Goal: Entertainment & Leisure: Consume media (video, audio)

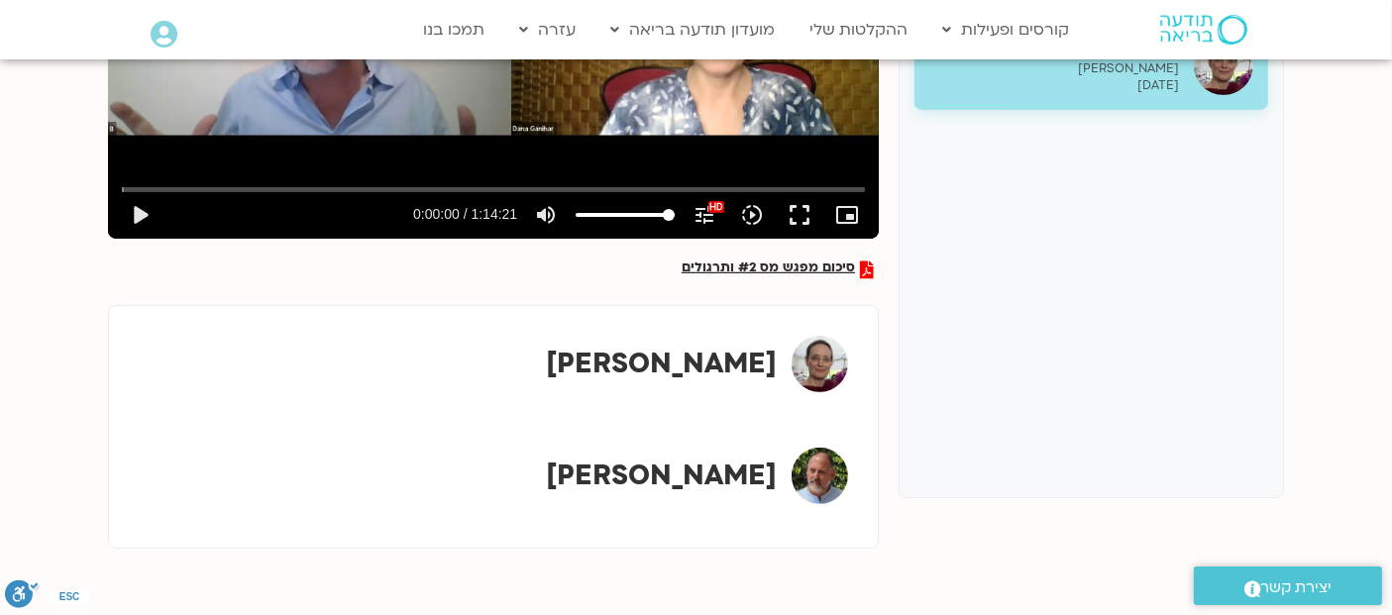
scroll to position [369, 0]
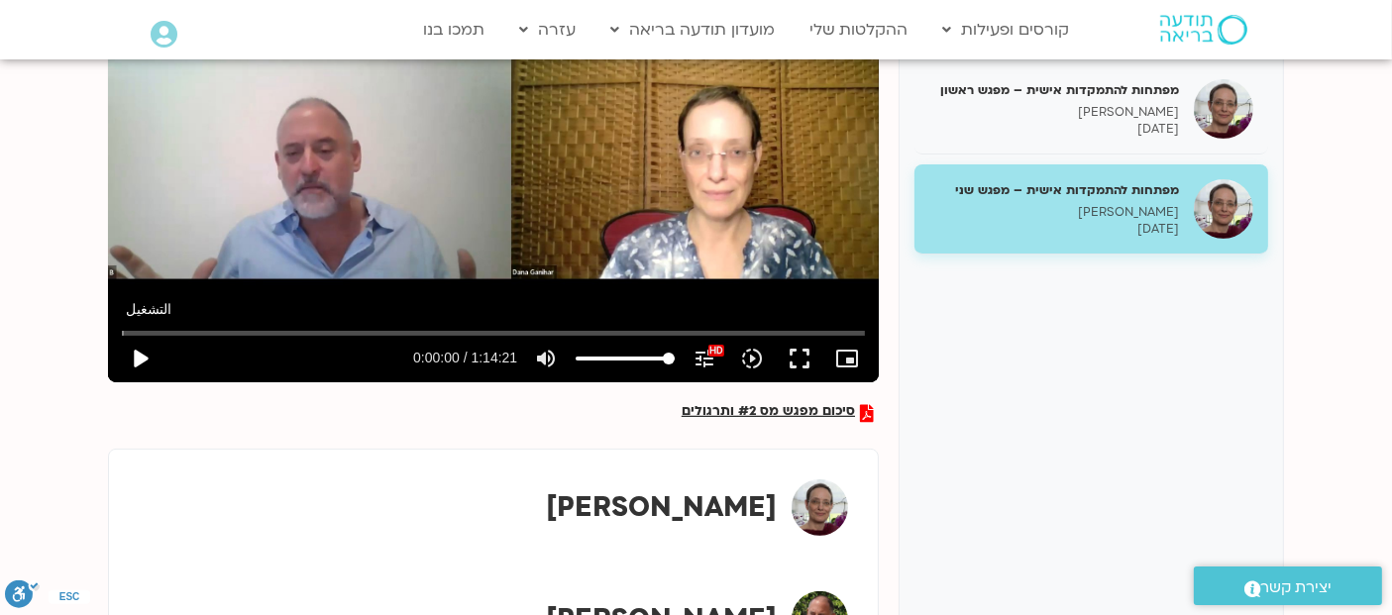
click at [130, 354] on button "play_arrow" at bounding box center [140, 359] width 48 height 48
type input "2.491786"
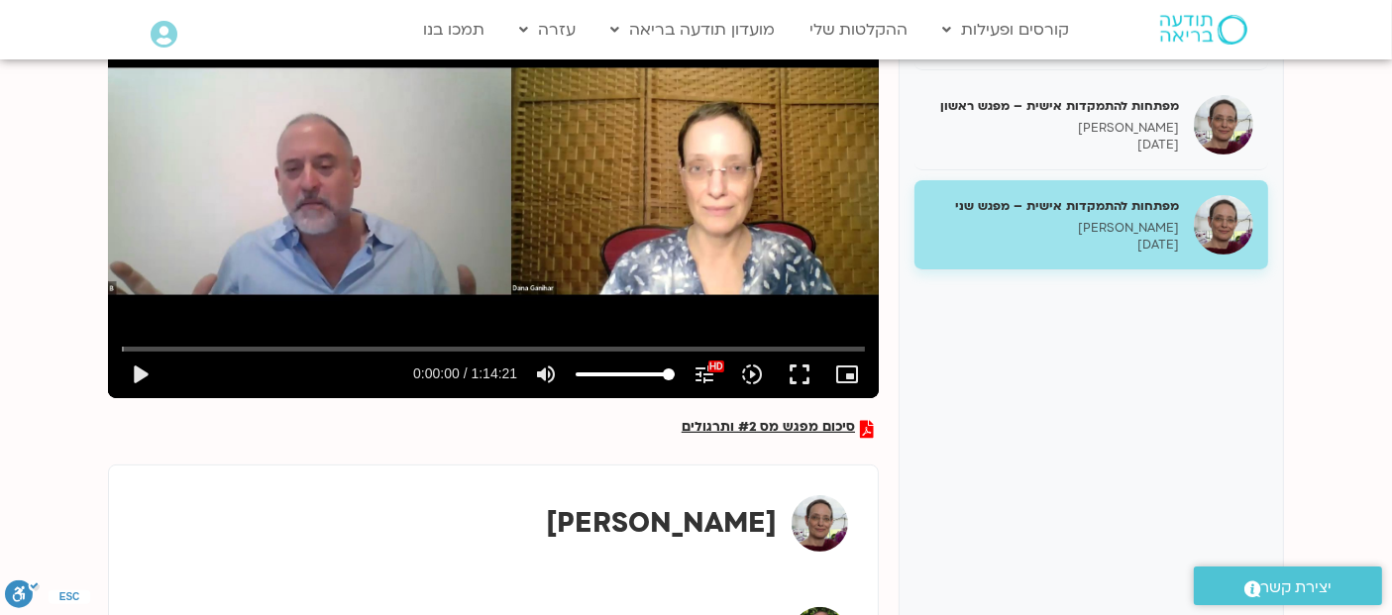
scroll to position [373, 0]
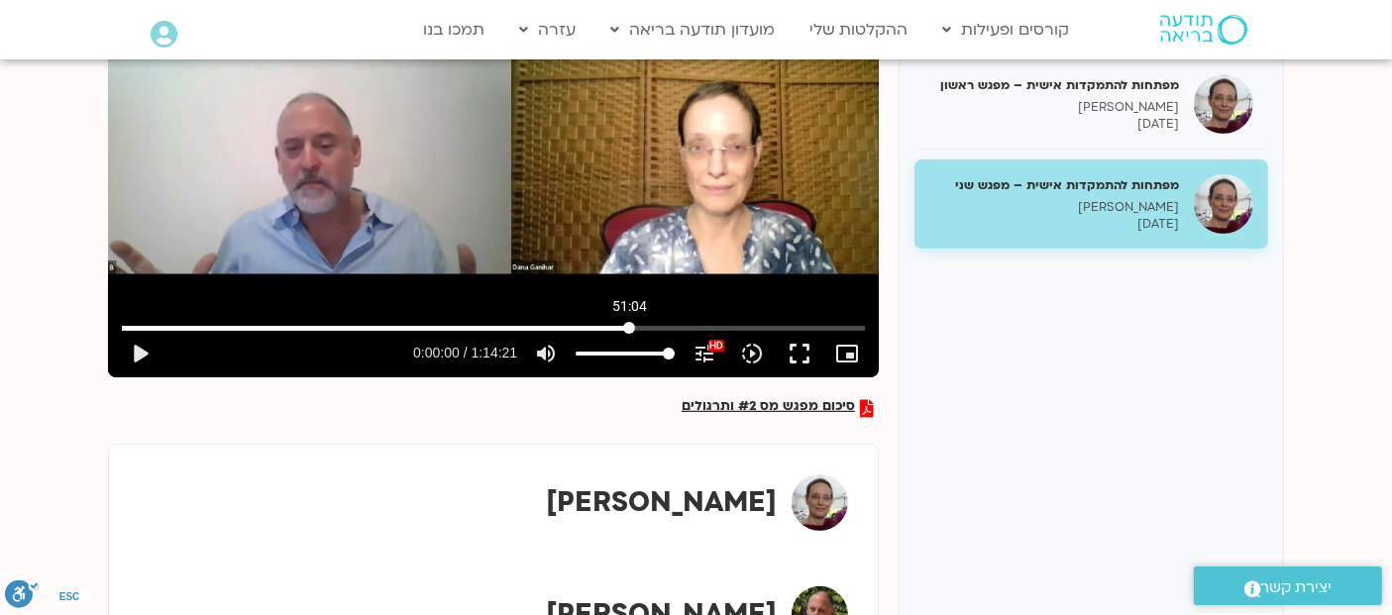
click at [629, 327] on input "البحث بالتمرير" at bounding box center [493, 328] width 743 height 12
click at [578, 161] on div "تخطّي الإعلان 51:04 play_arrow 0:51:01 / 1:14:21 volume_up كتم الصوت tune درجة …" at bounding box center [493, 161] width 771 height 434
click at [604, 173] on div "تخطّي الإعلان 51:04 pause 0:51:33 / 1:14:21 volume_up كتم الصوت tune درجة الدقة…" at bounding box center [493, 161] width 771 height 434
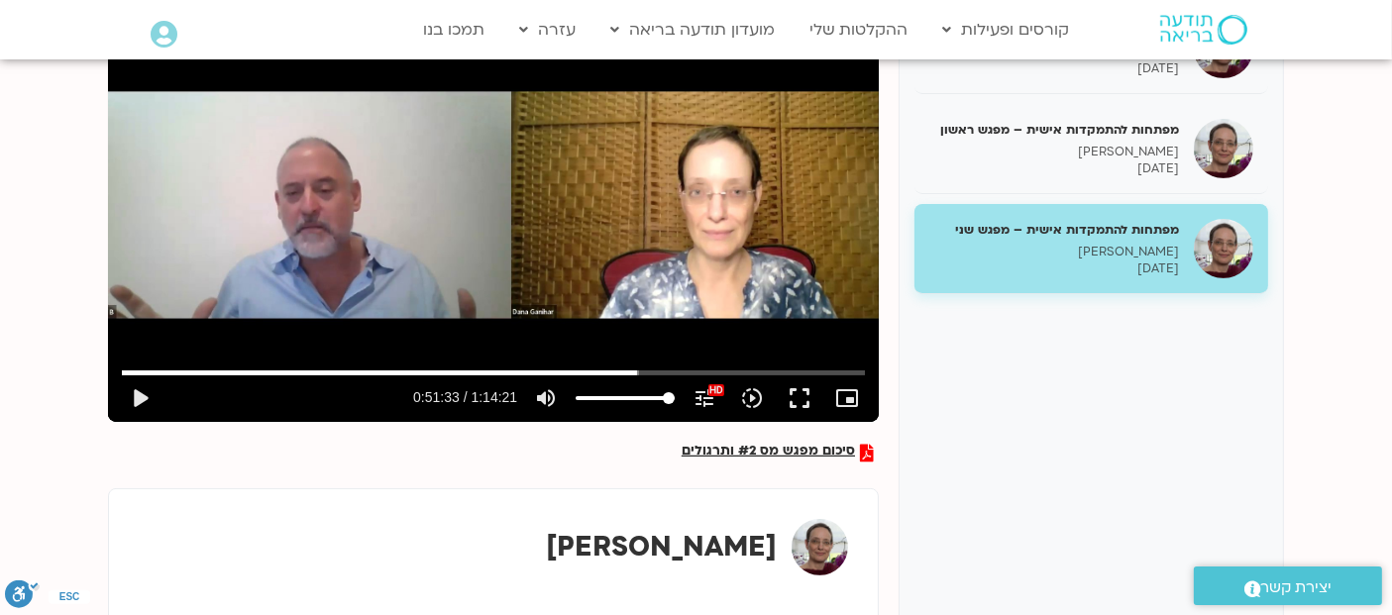
scroll to position [337, 0]
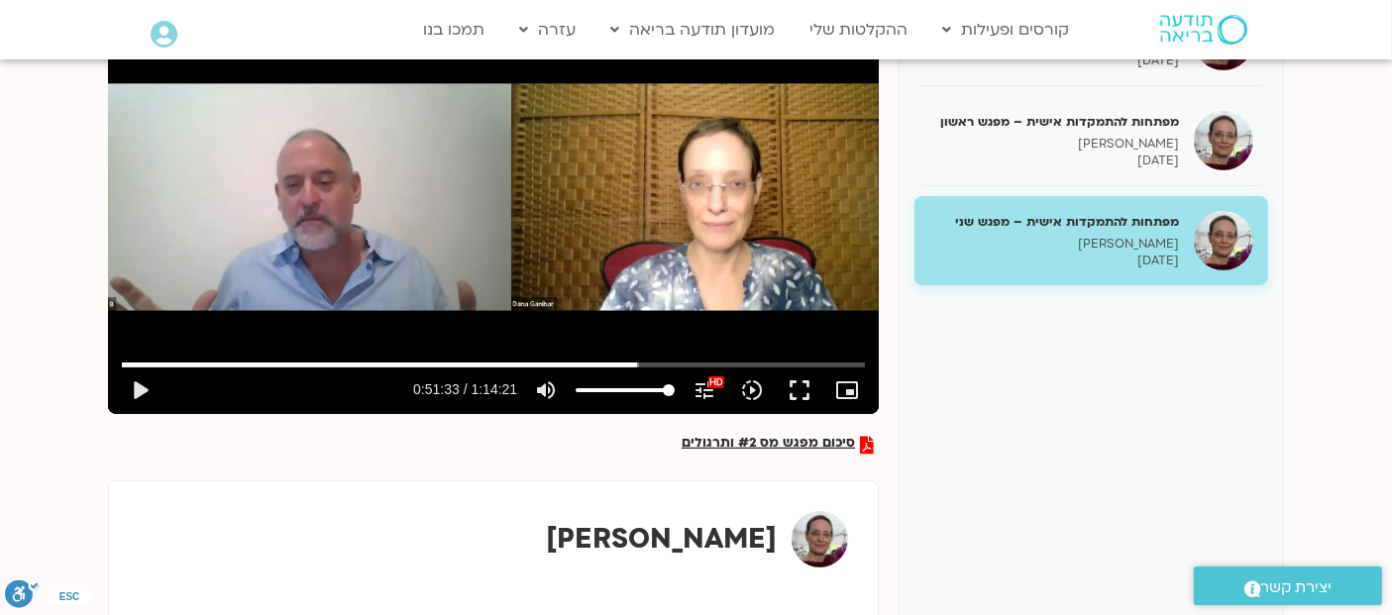
click at [590, 222] on div "تخطّي الإعلان 51:04 play_arrow 0:51:33 / 1:14:21 volume_up كتم الصوت tune درجة …" at bounding box center [493, 197] width 771 height 434
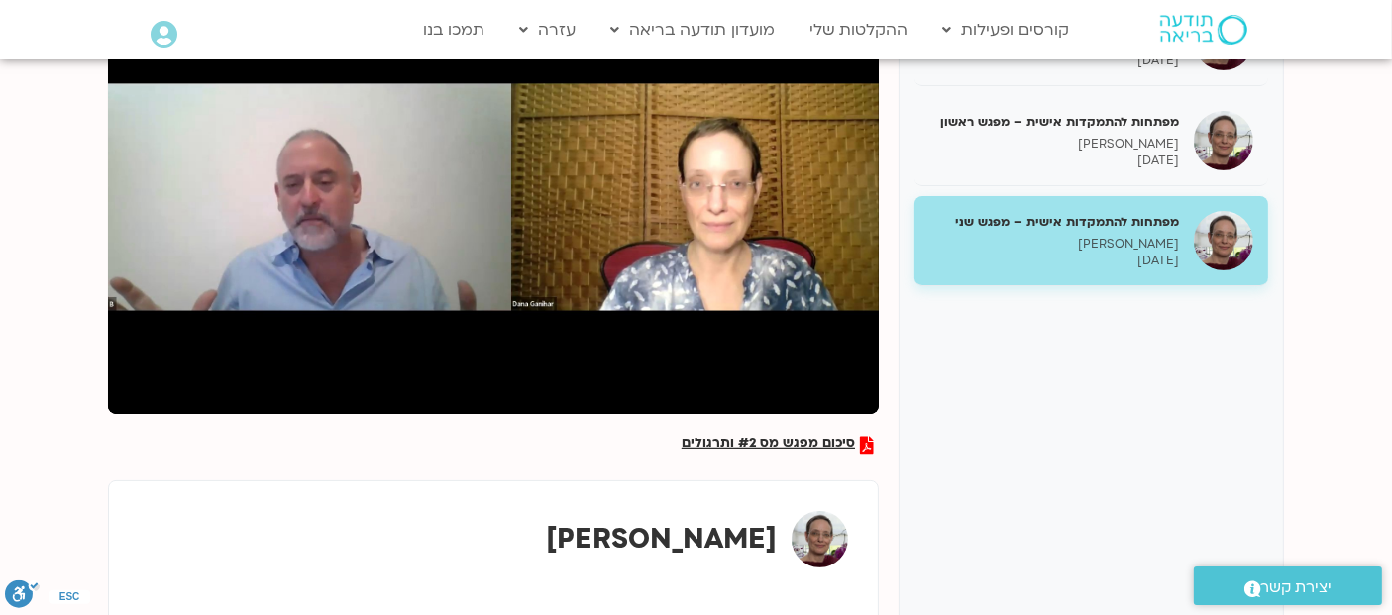
click at [594, 180] on div "تخطّي الإعلان 51:04 pause 0:53:26 / 1:14:21 volume_up كتم الصوت tune درجة الدقة…" at bounding box center [493, 197] width 771 height 434
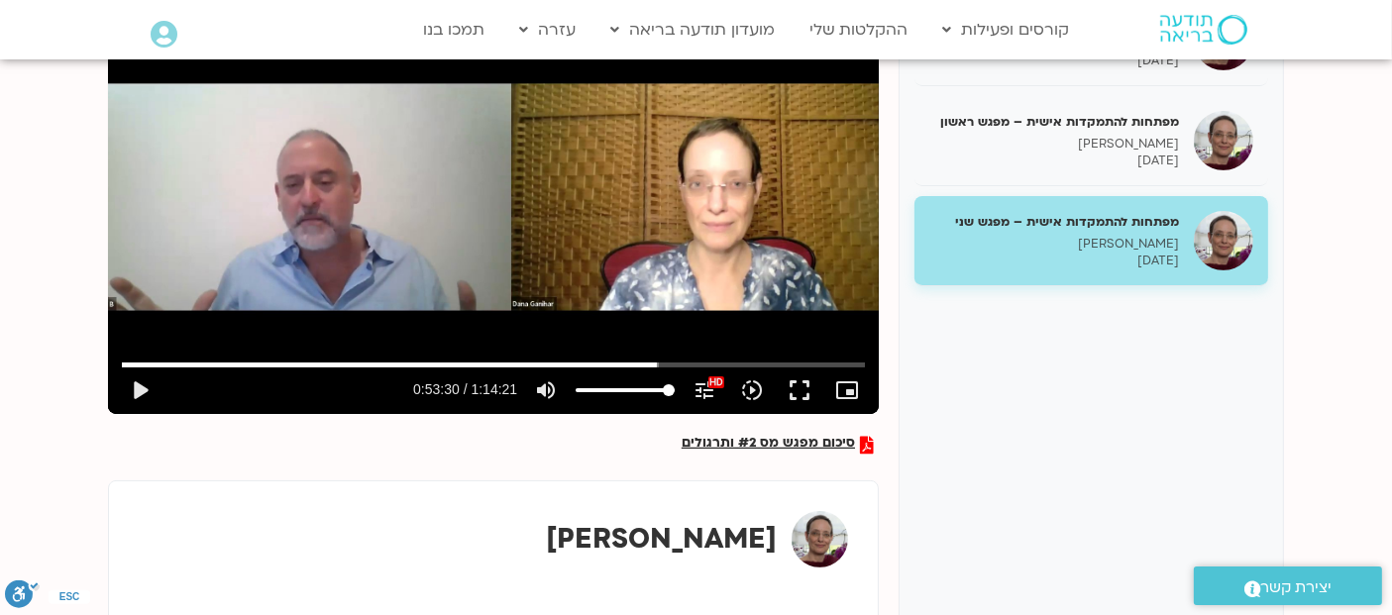
click at [553, 226] on div "تخطّي الإعلان 51:04 play_arrow 0:53:30 / 1:14:21 volume_up كتم الصوت tune درجة …" at bounding box center [493, 197] width 771 height 434
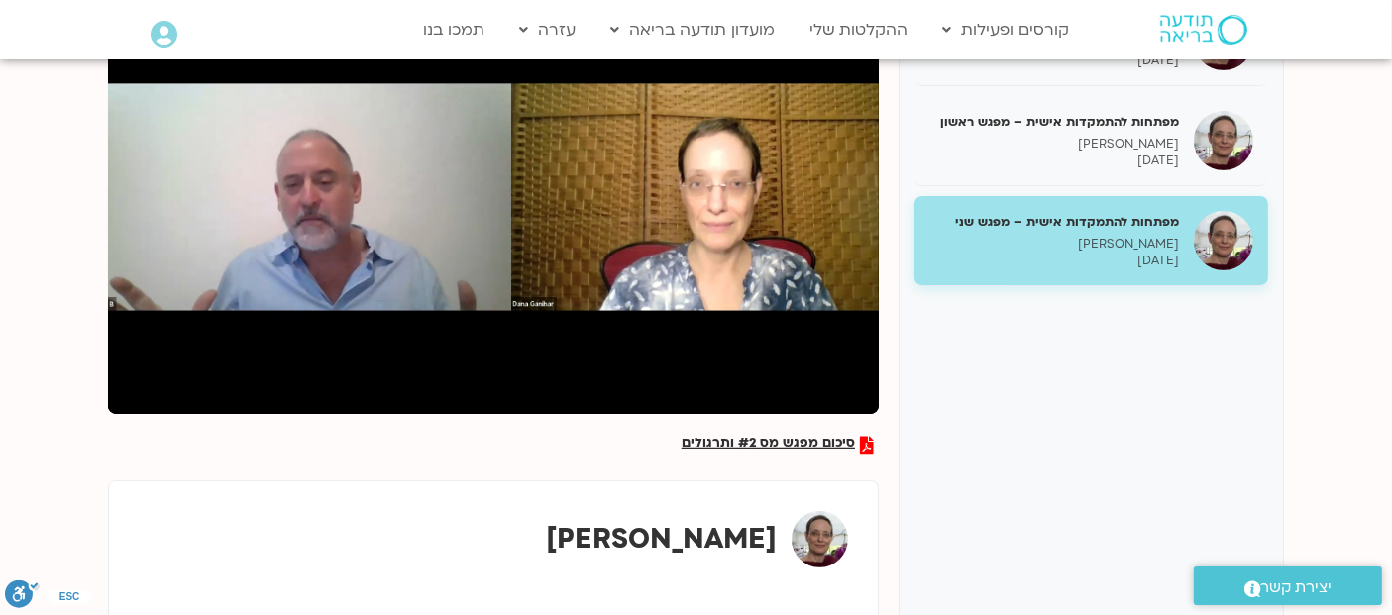
click at [599, 179] on div "تخطّي الإعلان 51:04 pause 0:53:57 / 1:14:21 volume_up كتم الصوت tune درجة الدقة…" at bounding box center [493, 197] width 771 height 434
type input "3237.461474"
